Goal: Navigation & Orientation: Find specific page/section

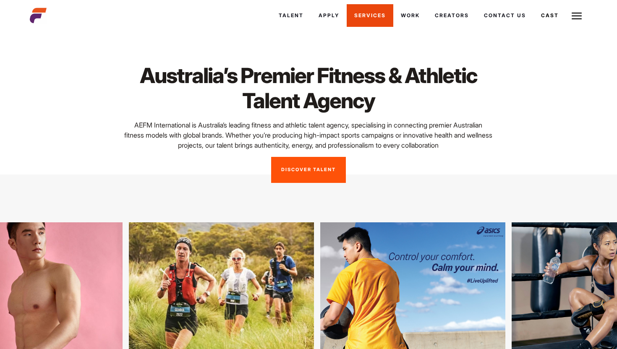
click at [377, 16] on link "Services" at bounding box center [370, 15] width 47 height 23
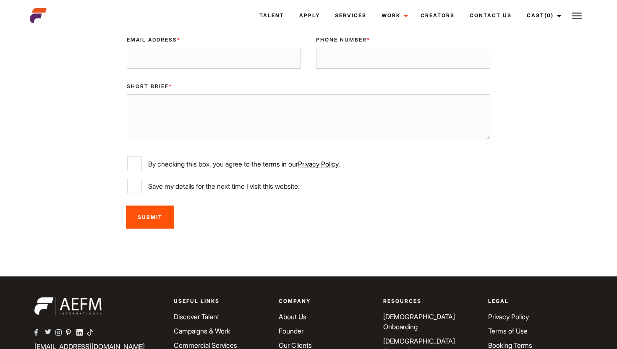
scroll to position [2696, 0]
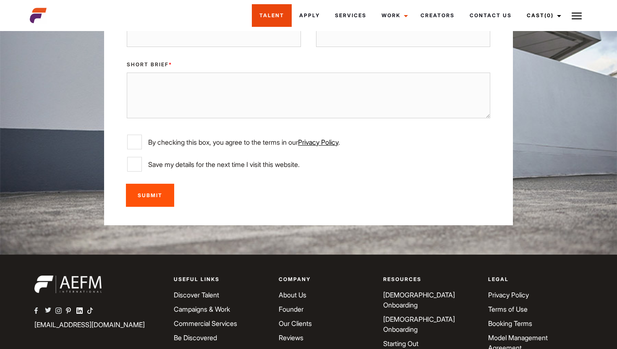
click at [283, 20] on link "Talent" at bounding box center [272, 15] width 40 height 23
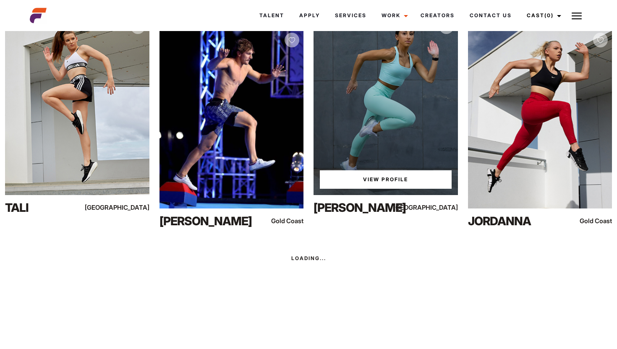
scroll to position [14149, 0]
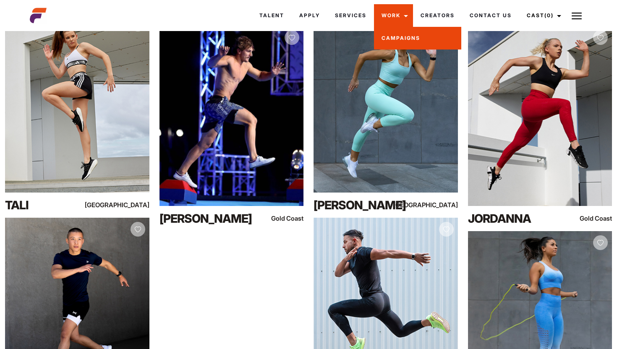
click at [395, 44] on link "Campaigns" at bounding box center [417, 38] width 87 height 23
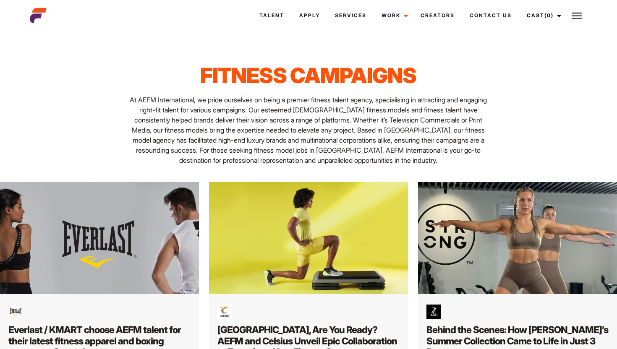
click at [579, 13] on img at bounding box center [577, 16] width 10 height 10
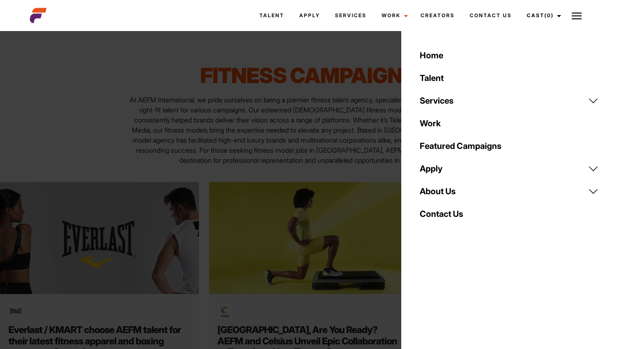
click at [451, 102] on link "Services" at bounding box center [509, 100] width 189 height 23
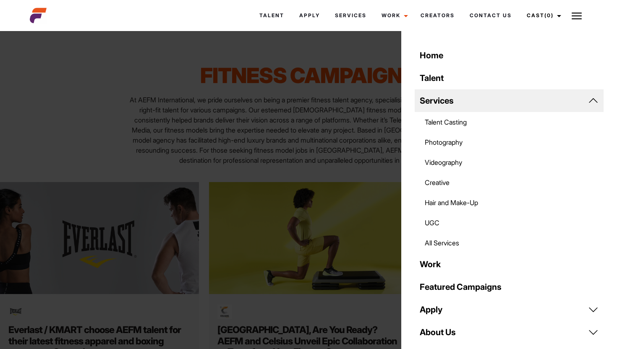
click at [448, 121] on link "Talent Casting" at bounding box center [509, 122] width 189 height 20
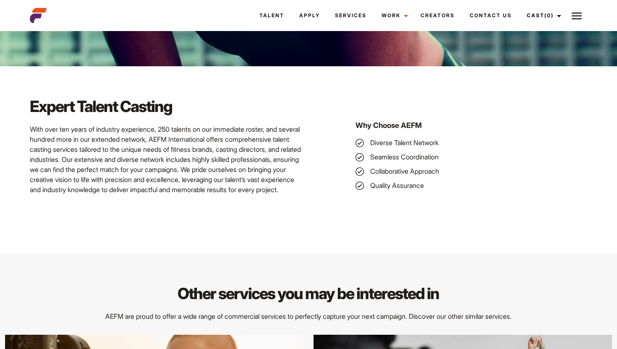
scroll to position [417, 0]
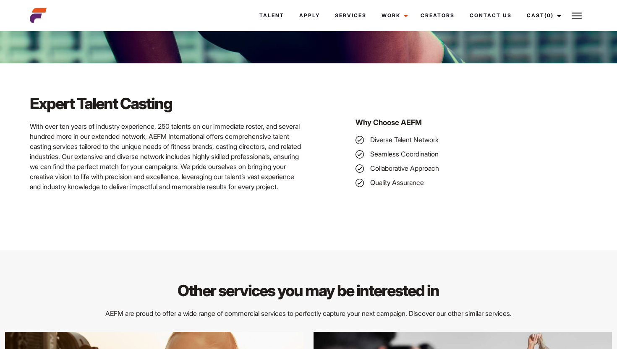
click at [571, 13] on button at bounding box center [576, 15] width 21 height 21
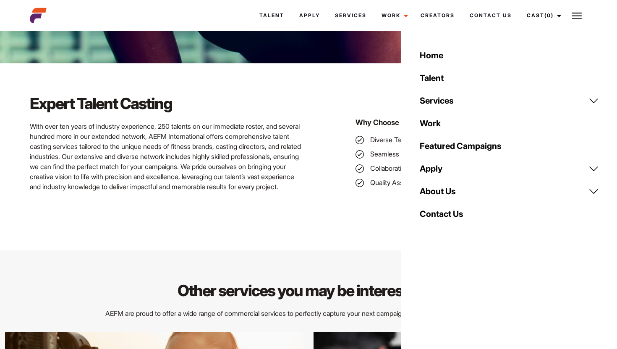
click at [432, 124] on link "Work" at bounding box center [509, 123] width 189 height 23
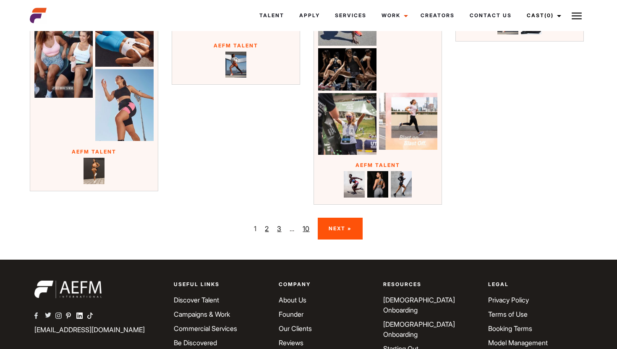
scroll to position [1204, 0]
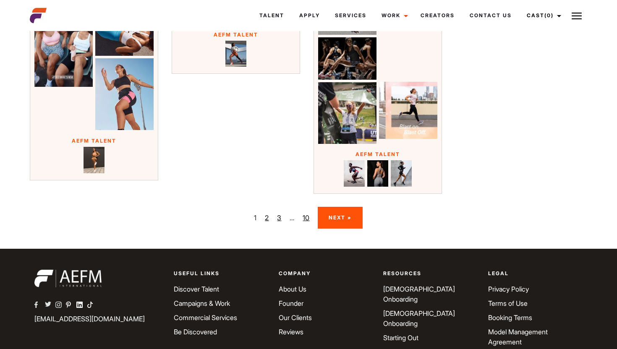
click at [278, 219] on link "3" at bounding box center [279, 218] width 4 height 10
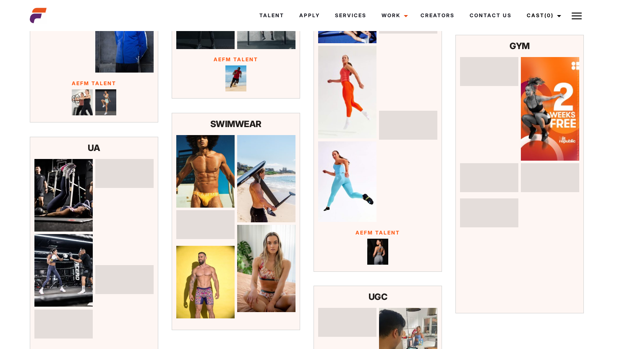
scroll to position [814, 0]
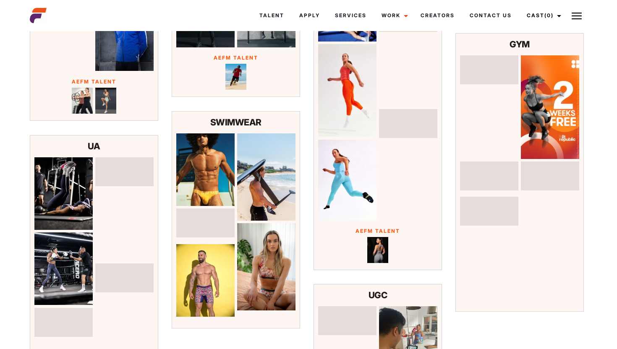
click at [241, 116] on p "SWIMWEAR" at bounding box center [235, 122] width 119 height 13
click at [238, 119] on p "SWIMWEAR" at bounding box center [235, 122] width 119 height 13
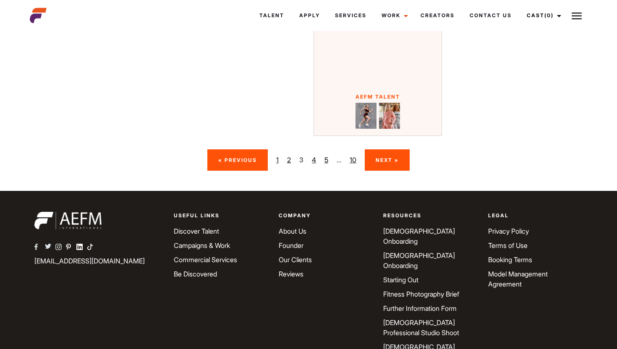
scroll to position [1327, 0]
